Goal: Transaction & Acquisition: Purchase product/service

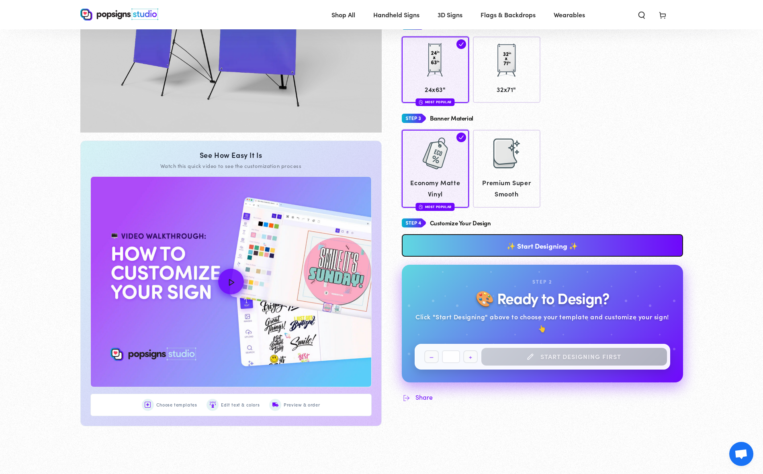
scroll to position [234, 0]
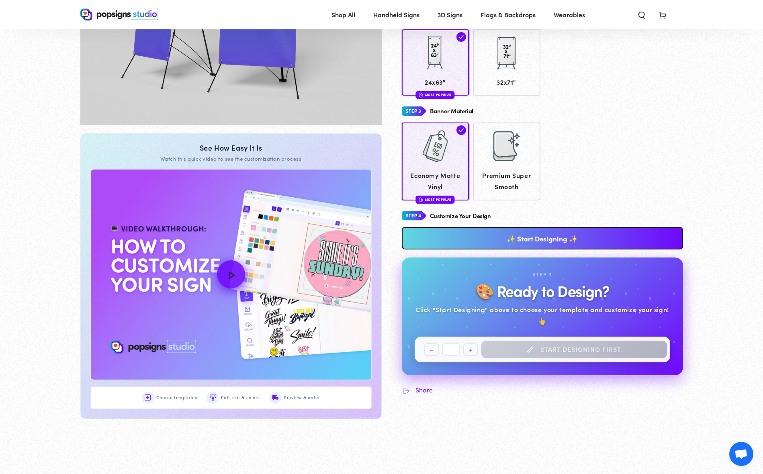
click at [231, 273] on icon "How to Customize Your Design" at bounding box center [231, 274] width 6 height 7
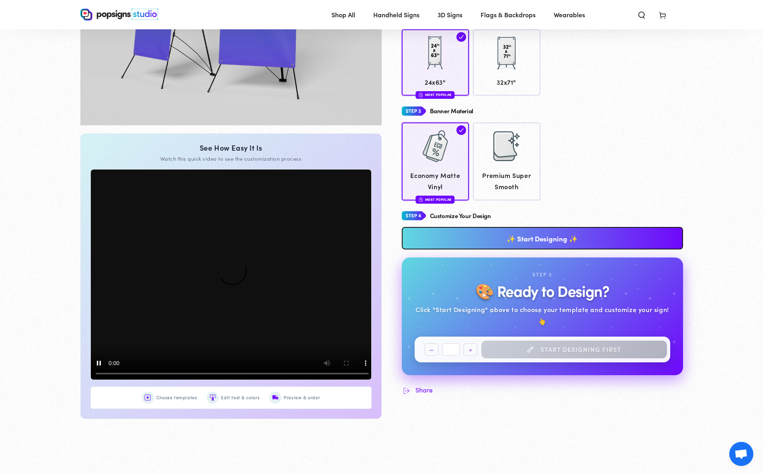
scroll to position [0, 0]
click at [108, 374] on video at bounding box center [232, 275] width 286 height 214
click at [112, 374] on video at bounding box center [232, 275] width 286 height 214
click at [533, 235] on link "✨ Start Designing ✨" at bounding box center [542, 238] width 281 height 22
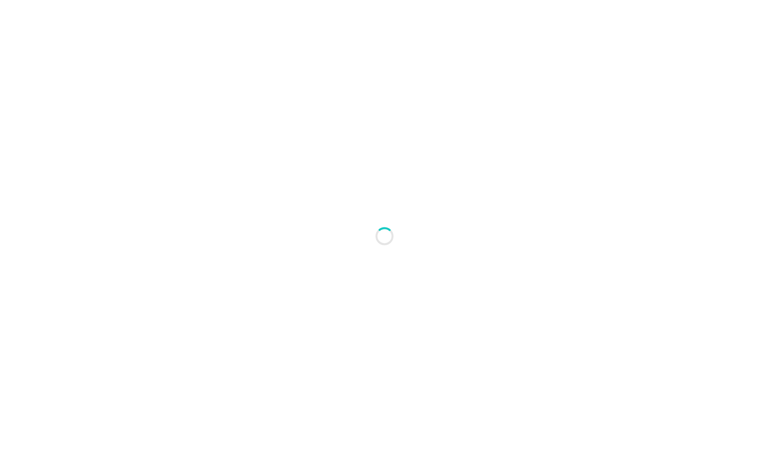
type textarea "An ancient tree with a door leading to a magical world"
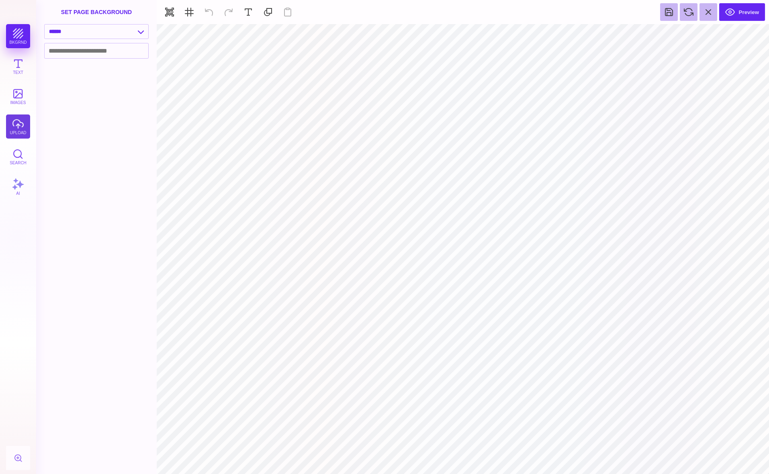
click at [18, 120] on button "upload" at bounding box center [18, 126] width 24 height 24
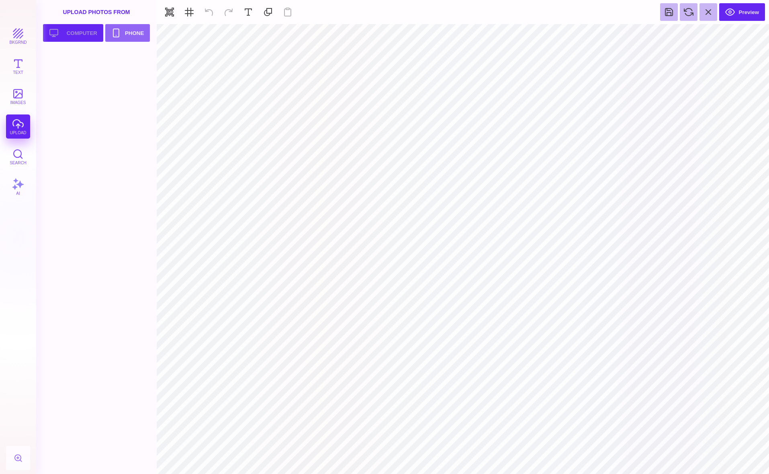
click at [84, 34] on button "Upload your artwork Computer" at bounding box center [73, 33] width 60 height 18
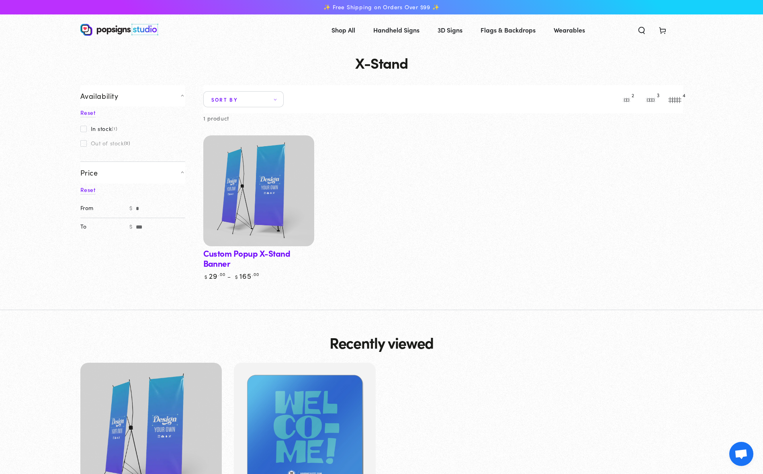
scroll to position [4, 0]
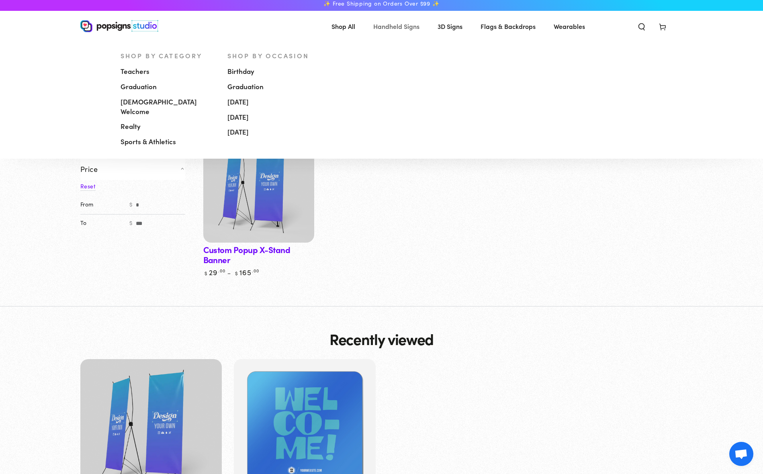
click at [409, 27] on span "Handheld Signs" at bounding box center [396, 26] width 46 height 12
